Goal: Task Accomplishment & Management: Manage account settings

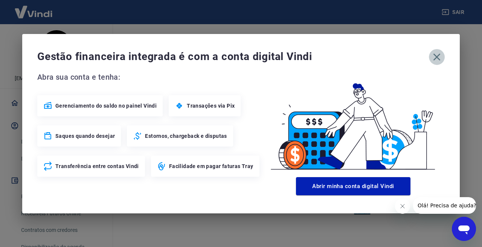
click at [435, 57] on icon "button" at bounding box center [437, 57] width 12 height 12
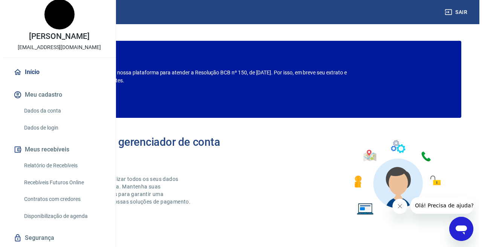
scroll to position [8, 0]
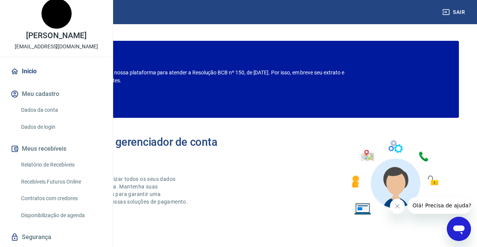
click at [70, 172] on link "Relatório de Recebíveis" at bounding box center [61, 164] width 86 height 15
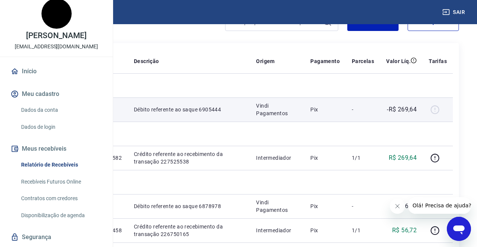
scroll to position [92, 0]
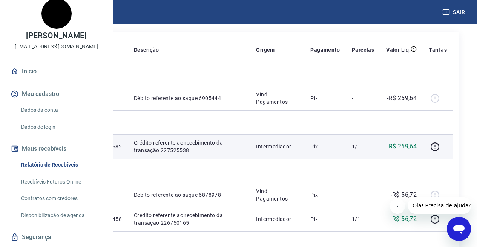
click at [122, 150] on p "17578475048582" at bounding box center [99, 146] width 44 height 8
copy p "17578475048582"
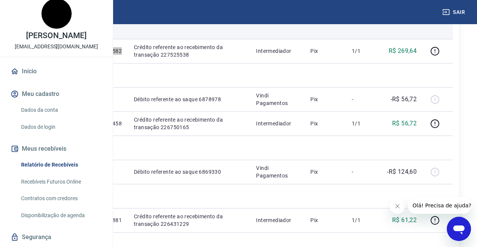
scroll to position [190, 0]
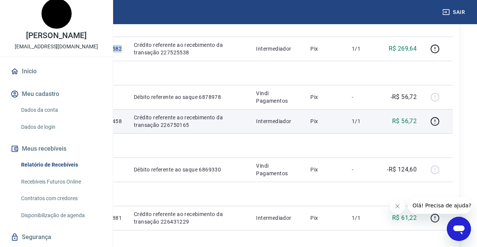
click at [122, 125] on p "17574259551458" at bounding box center [99, 121] width 44 height 8
copy p "17574259551458"
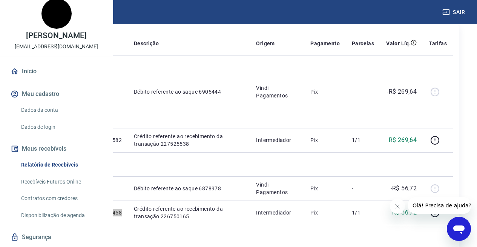
scroll to position [100, 0]
